Goal: Transaction & Acquisition: Purchase product/service

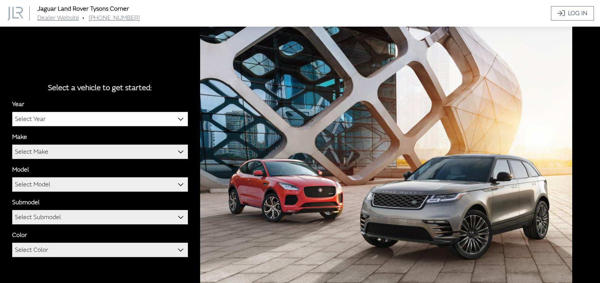
click at [178, 115] on b at bounding box center [178, 115] width 0 height 0
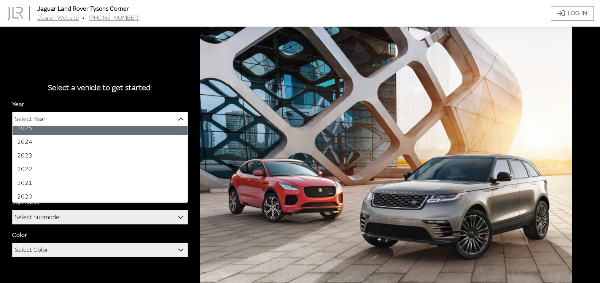
scroll to position [38, 0]
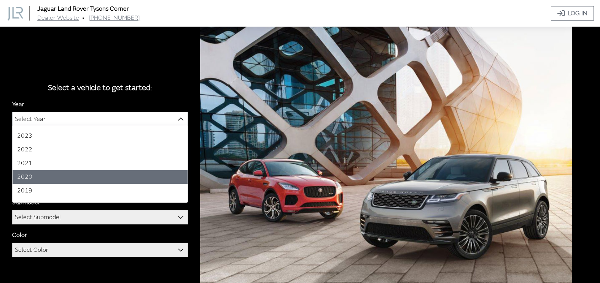
select select "38"
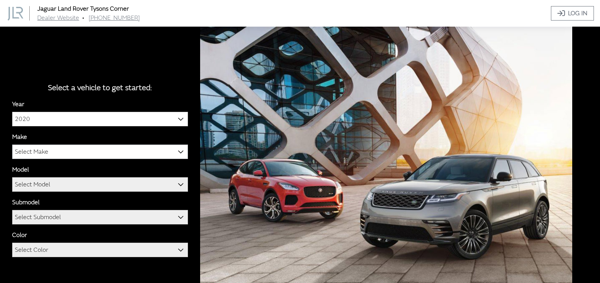
click at [178, 148] on b at bounding box center [178, 148] width 0 height 0
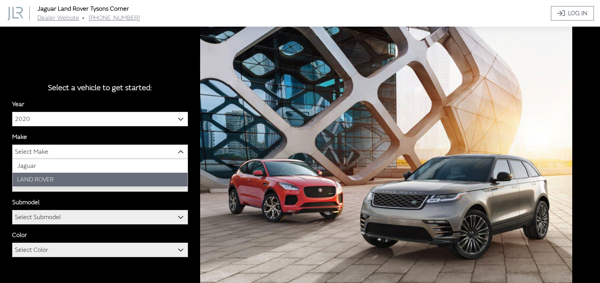
select select "39"
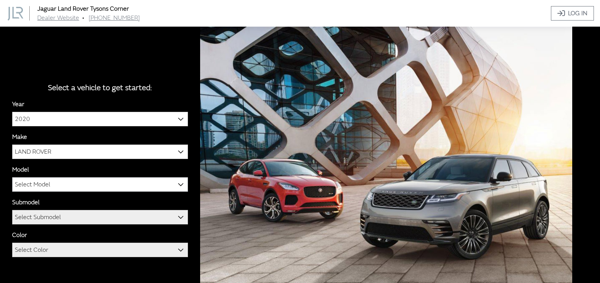
click at [178, 180] on b at bounding box center [178, 180] width 0 height 0
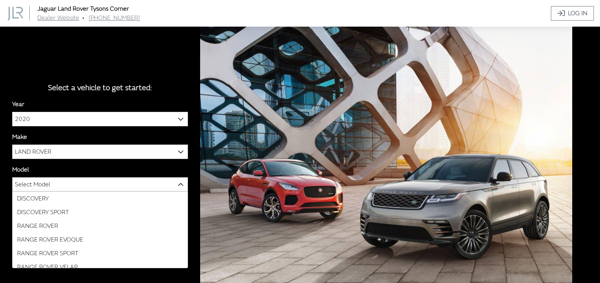
scroll to position [20, 0]
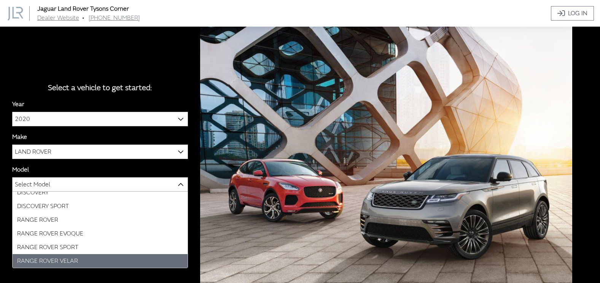
select select "916"
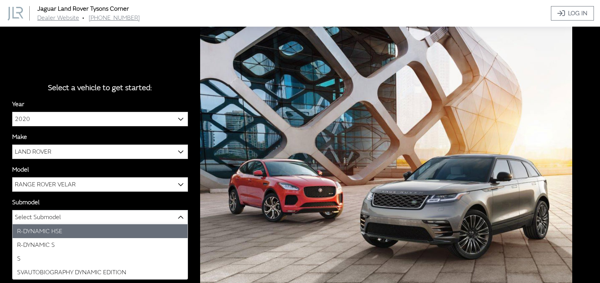
click at [178, 213] on b at bounding box center [178, 213] width 0 height 0
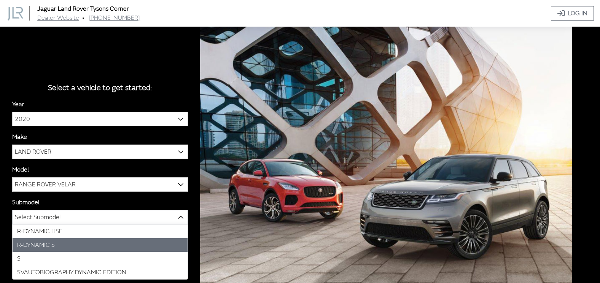
select select "2741"
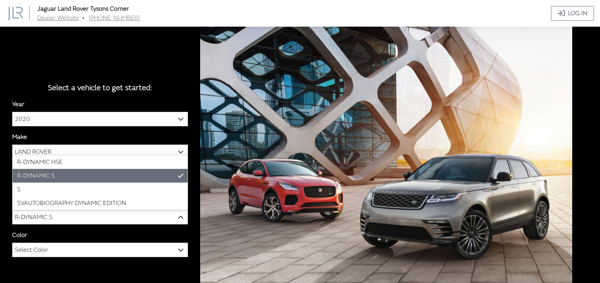
click at [178, 213] on b at bounding box center [178, 213] width 0 height 0
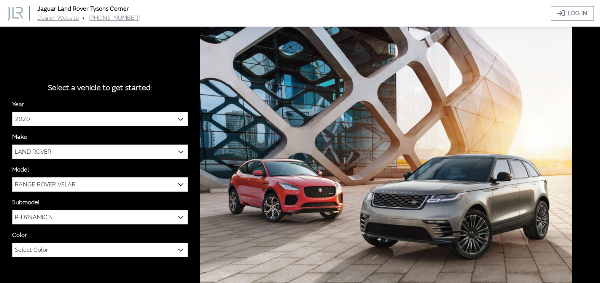
click at [145, 215] on span "R-DYNAMIC S" at bounding box center [100, 217] width 175 height 14
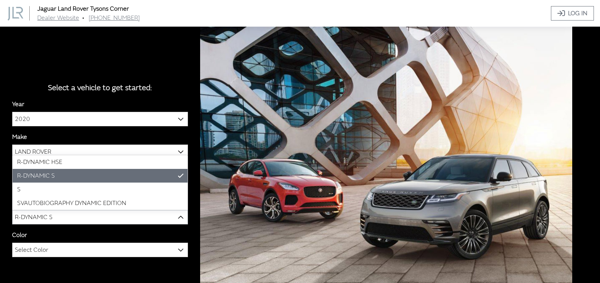
click at [84, 215] on span "R-DYNAMIC S" at bounding box center [100, 217] width 175 height 14
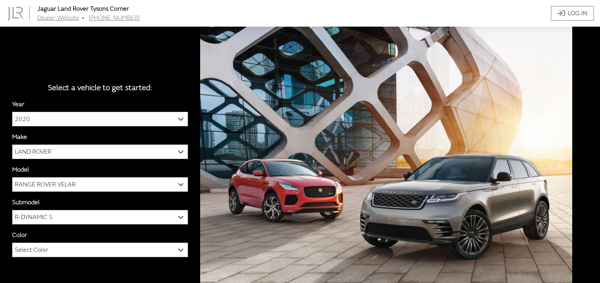
click at [178, 213] on b at bounding box center [178, 213] width 0 height 0
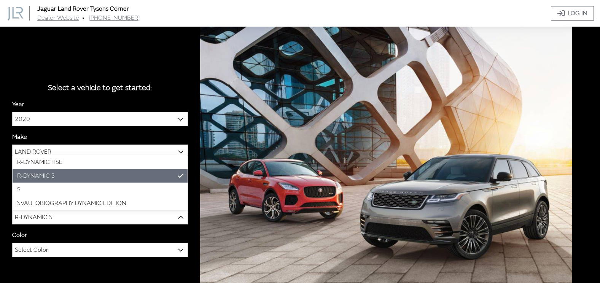
click at [178, 246] on b at bounding box center [178, 246] width 0 height 0
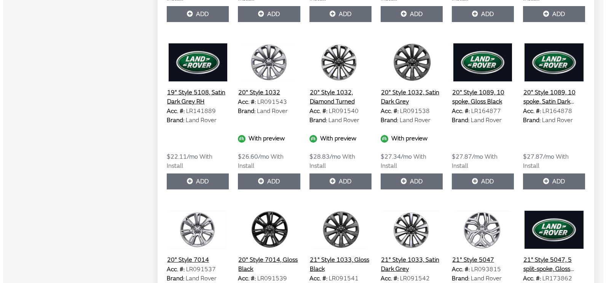
scroll to position [4363, 0]
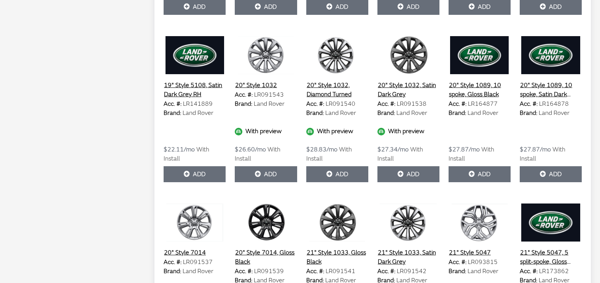
click at [266, 230] on img at bounding box center [266, 223] width 62 height 38
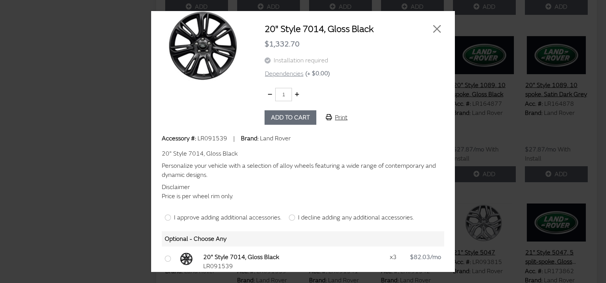
scroll to position [8, 0]
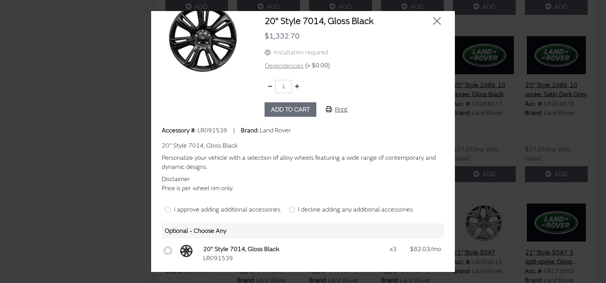
click at [168, 249] on input "checkbox" at bounding box center [168, 251] width 6 height 6
checkbox input "true"
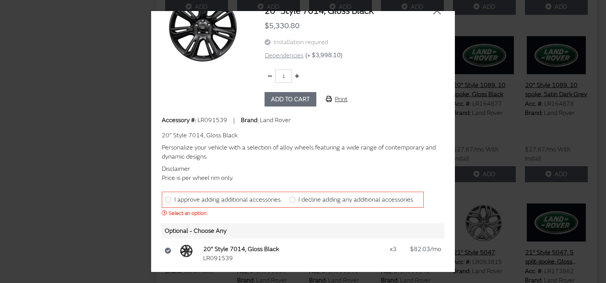
scroll to position [0, 0]
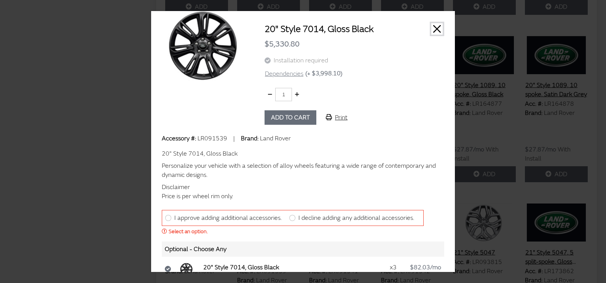
click at [431, 28] on button "Close" at bounding box center [436, 28] width 11 height 11
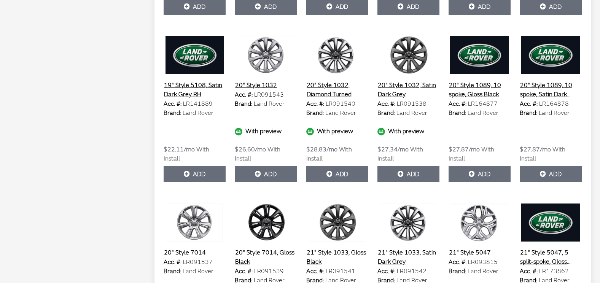
click at [336, 222] on img at bounding box center [337, 223] width 62 height 38
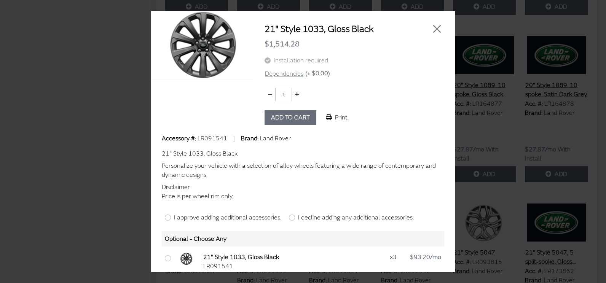
scroll to position [8, 0]
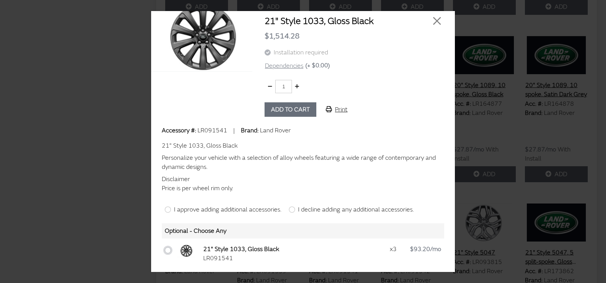
click at [166, 251] on input "checkbox" at bounding box center [168, 250] width 6 height 6
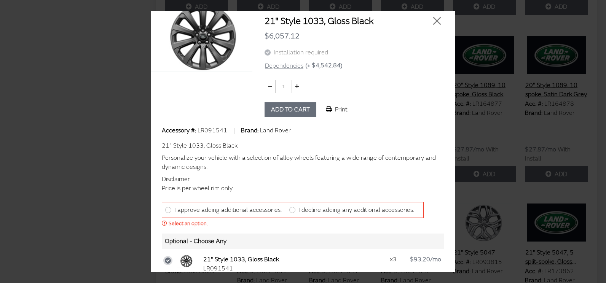
click at [167, 259] on input "checkbox" at bounding box center [168, 261] width 6 height 6
checkbox input "true"
click at [292, 210] on input "I decline adding any additional accessories." at bounding box center [292, 210] width 6 height 6
radio input "true"
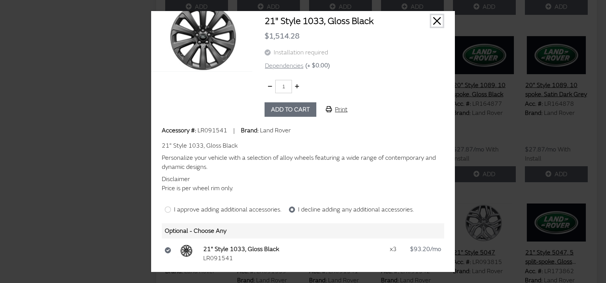
click at [431, 21] on button "Close" at bounding box center [436, 20] width 11 height 11
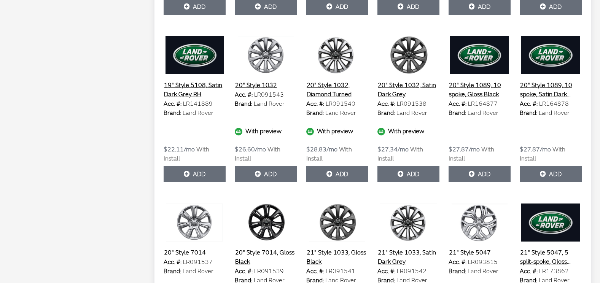
click at [477, 90] on button "20" Style 1089, 10 spoke, Gloss Black" at bounding box center [480, 89] width 62 height 19
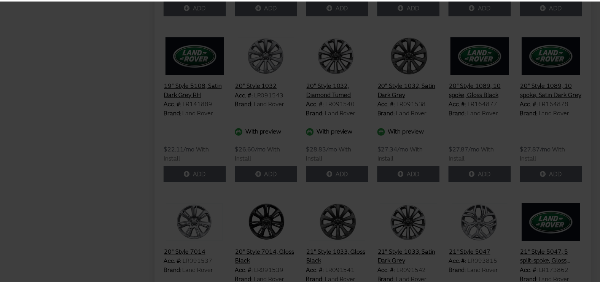
scroll to position [0, 0]
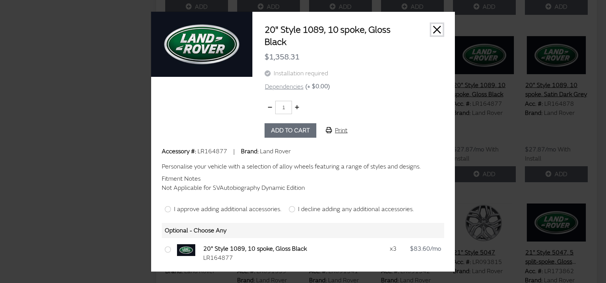
click at [437, 29] on button "Close" at bounding box center [436, 29] width 11 height 11
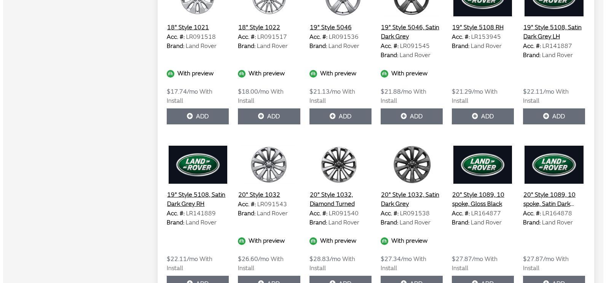
scroll to position [4188, 0]
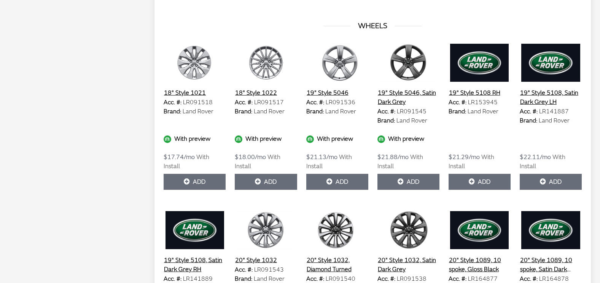
click at [399, 92] on button "19" Style 5046, Satin Dark Grey" at bounding box center [409, 97] width 62 height 19
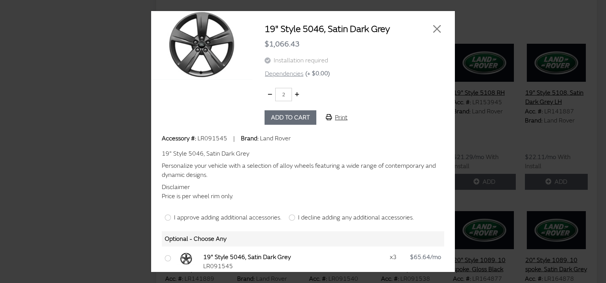
click at [293, 93] on button "button" at bounding box center [297, 94] width 11 height 13
click at [268, 94] on icon "button" at bounding box center [270, 94] width 4 height 5
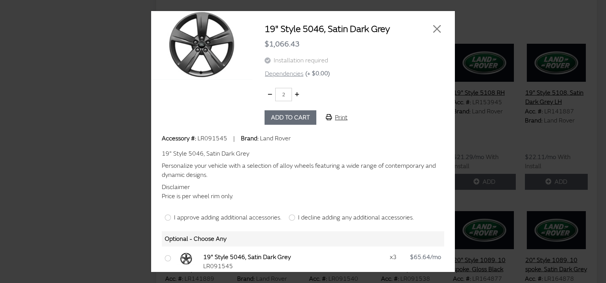
type input "1"
click at [268, 94] on icon "button" at bounding box center [270, 94] width 4 height 5
click at [167, 257] on input "checkbox" at bounding box center [168, 258] width 6 height 6
checkbox input "true"
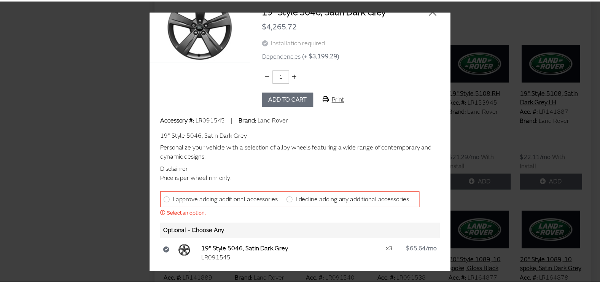
scroll to position [0, 0]
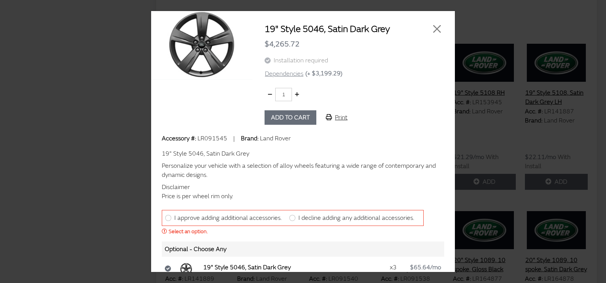
click at [424, 25] on div at bounding box center [431, 29] width 31 height 12
click at [432, 25] on button "Close" at bounding box center [436, 28] width 11 height 11
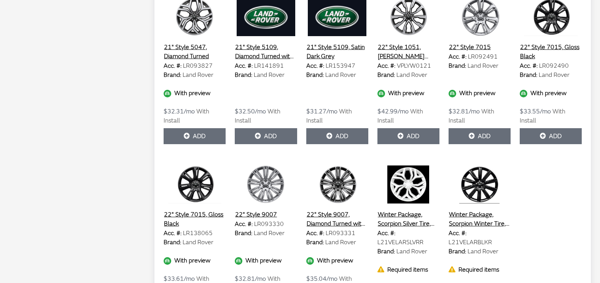
scroll to position [4817, 0]
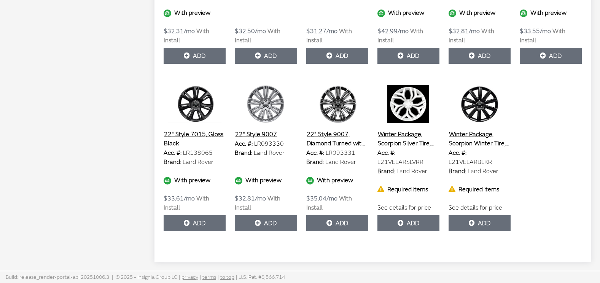
click at [196, 109] on img at bounding box center [195, 104] width 62 height 38
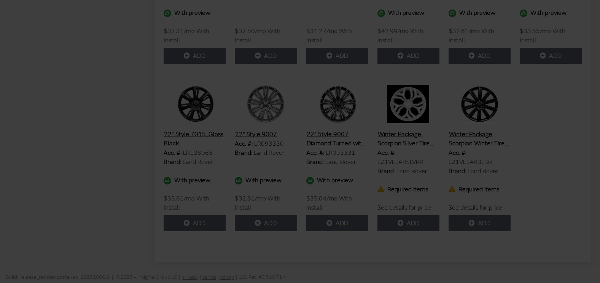
scroll to position [4744, 0]
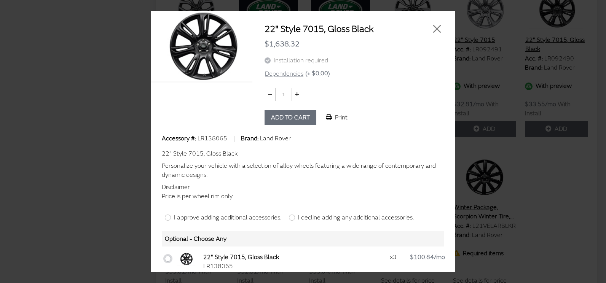
click at [168, 258] on input "checkbox" at bounding box center [168, 259] width 6 height 6
checkbox input "true"
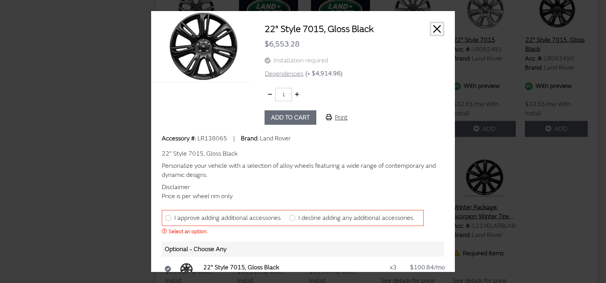
click at [431, 27] on button "Close" at bounding box center [436, 28] width 11 height 11
